Goal: Entertainment & Leisure: Consume media (video, audio)

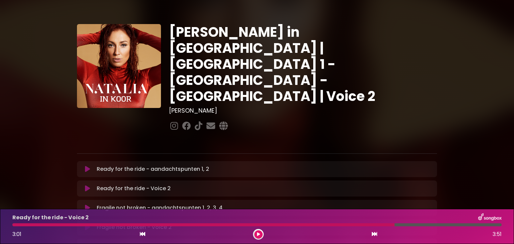
scroll to position [81, 0]
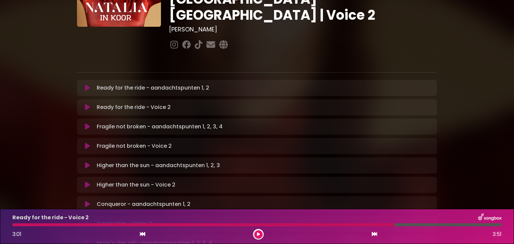
click at [86, 104] on icon at bounding box center [87, 107] width 5 height 7
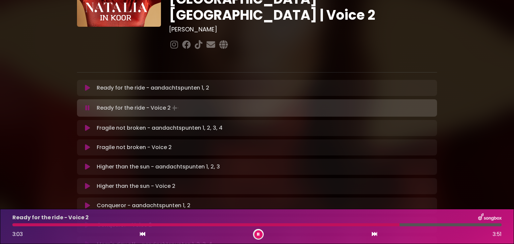
click at [16, 224] on div at bounding box center [205, 225] width 387 height 3
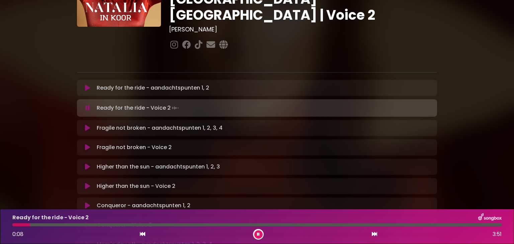
click at [258, 233] on icon at bounding box center [258, 235] width 3 height 4
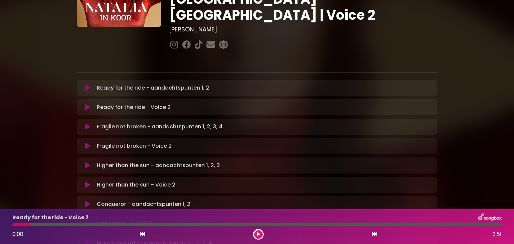
click at [255, 233] on button at bounding box center [258, 235] width 8 height 8
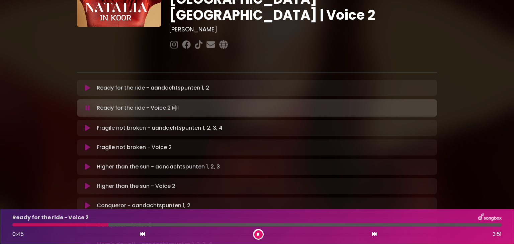
click at [259, 233] on icon at bounding box center [258, 235] width 3 height 4
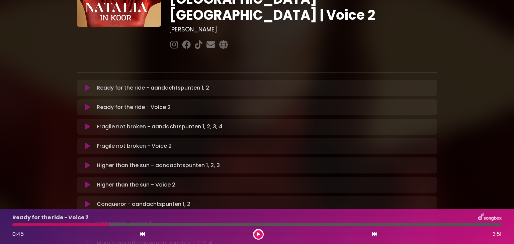
click at [258, 238] on button at bounding box center [258, 235] width 8 height 8
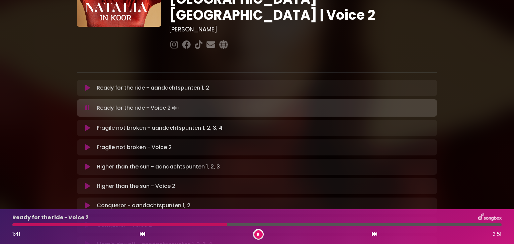
click at [258, 233] on icon at bounding box center [258, 235] width 3 height 4
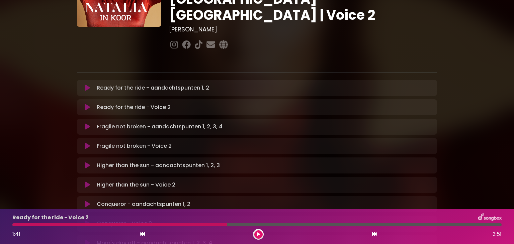
click at [163, 224] on div at bounding box center [119, 225] width 215 height 3
click at [164, 226] on div at bounding box center [119, 225] width 215 height 3
click at [261, 235] on button at bounding box center [258, 235] width 8 height 8
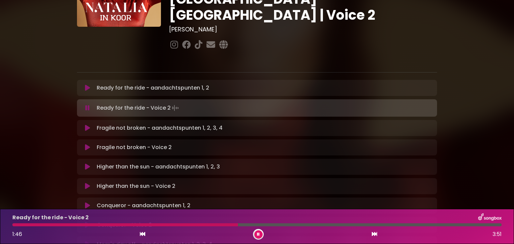
click at [180, 224] on div at bounding box center [125, 225] width 226 height 3
click at [15, 225] on div at bounding box center [127, 225] width 231 height 3
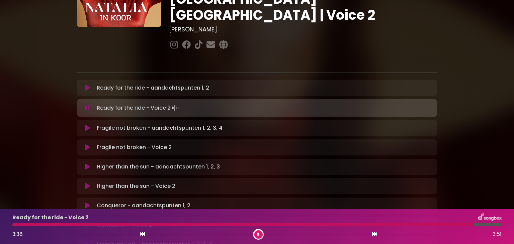
click at [257, 236] on button at bounding box center [258, 235] width 8 height 8
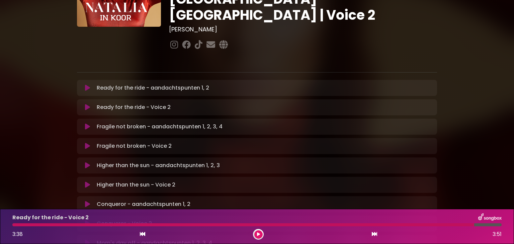
click at [86, 123] on icon at bounding box center [87, 126] width 5 height 7
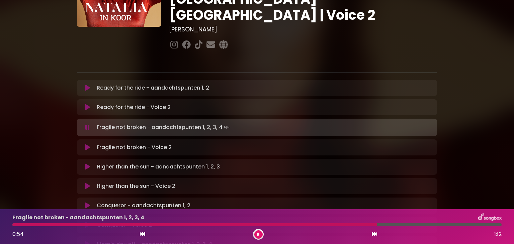
click at [260, 235] on button at bounding box center [258, 235] width 8 height 8
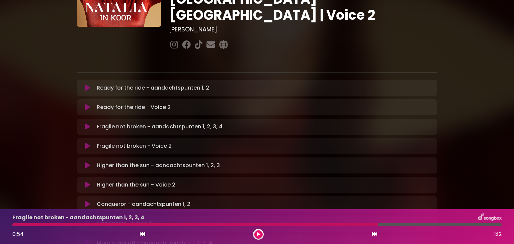
click at [13, 227] on div "Fragile not broken - aandachtspunten 1, 2, 3, 4 0:54 1:12" at bounding box center [256, 227] width 497 height 26
click at [15, 226] on div at bounding box center [194, 225] width 365 height 3
click at [258, 235] on icon at bounding box center [258, 235] width 3 height 4
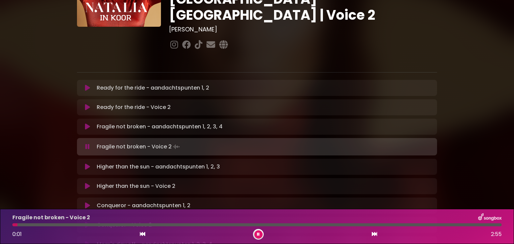
click at [260, 235] on button at bounding box center [258, 235] width 8 height 8
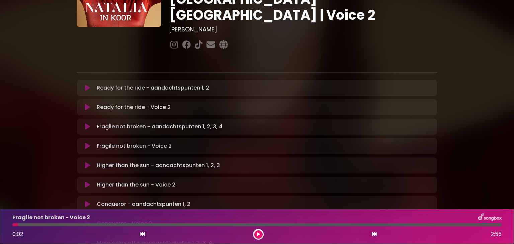
click at [258, 232] on button at bounding box center [258, 235] width 8 height 8
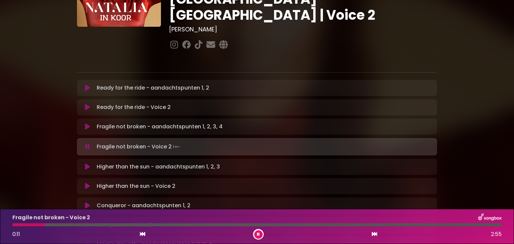
click at [263, 232] on div at bounding box center [258, 234] width 11 height 11
click at [260, 233] on button at bounding box center [258, 235] width 8 height 8
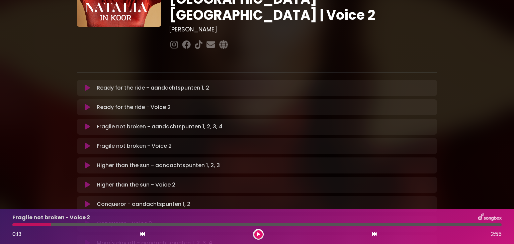
click at [18, 227] on div "Fragile not broken - Voice 2 0:13 2:55" at bounding box center [256, 227] width 497 height 26
click at [260, 235] on button at bounding box center [258, 235] width 8 height 8
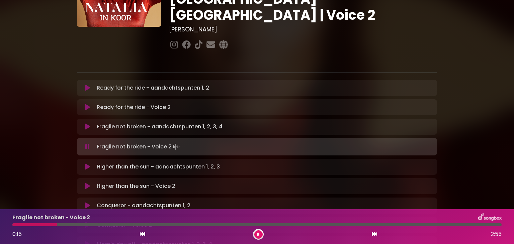
click at [13, 225] on div at bounding box center [34, 225] width 45 height 3
click at [86, 223] on div "Fragile not broken - Voice 2 0:44 2:55" at bounding box center [256, 227] width 497 height 26
click at [86, 225] on div at bounding box center [76, 225] width 128 height 3
click at [86, 224] on div at bounding box center [59, 225] width 95 height 3
click at [83, 224] on div at bounding box center [52, 225] width 81 height 3
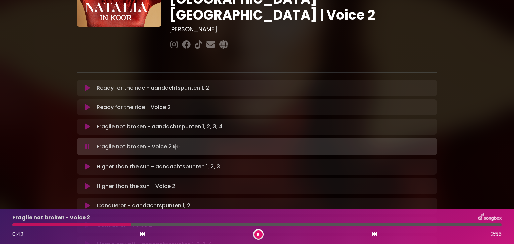
click at [83, 224] on div at bounding box center [71, 225] width 118 height 3
click at [83, 224] on div at bounding box center [70, 225] width 117 height 3
click at [83, 224] on div at bounding box center [71, 225] width 118 height 3
click at [257, 235] on icon at bounding box center [258, 235] width 3 height 4
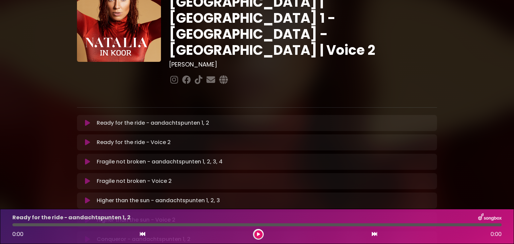
scroll to position [47, 0]
